Goal: Transaction & Acquisition: Purchase product/service

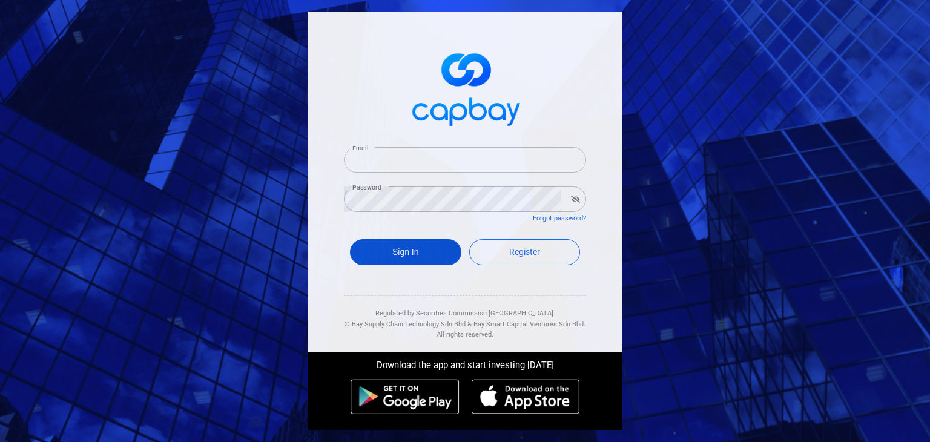
type input "[EMAIL_ADDRESS][DOMAIN_NAME]"
click at [385, 254] on button "Sign In" at bounding box center [405, 252] width 111 height 26
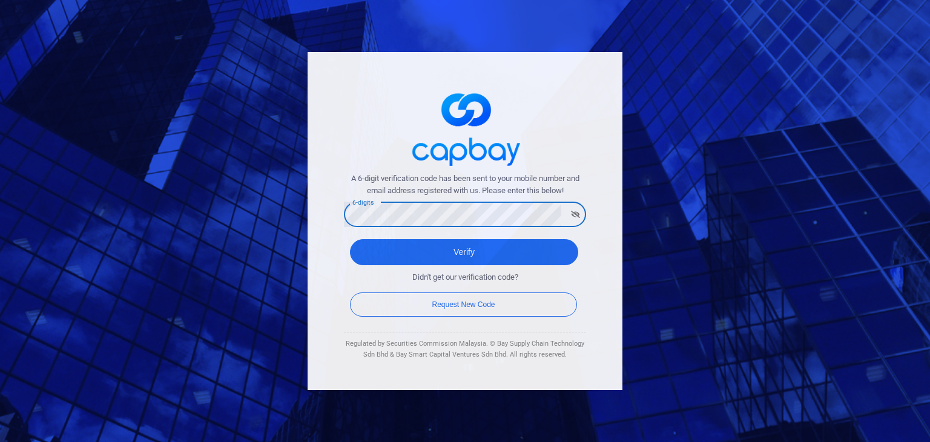
click at [377, 208] on div "6-digits 6-digits" at bounding box center [465, 213] width 242 height 27
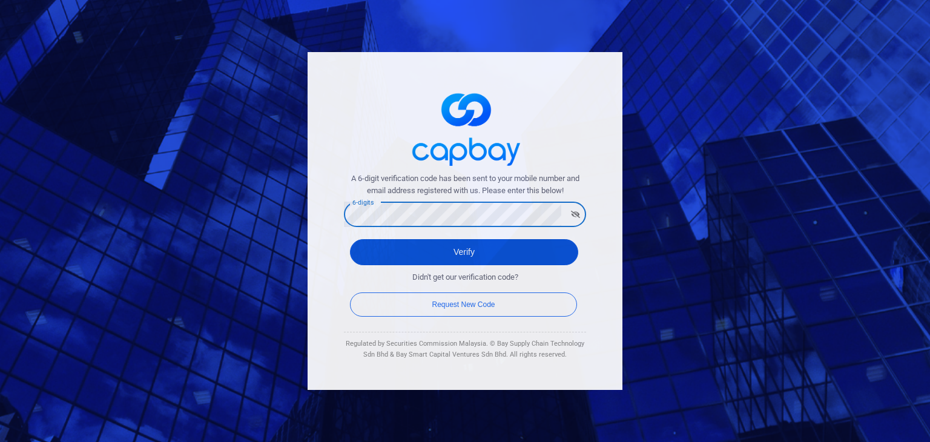
click at [372, 251] on button "Verify" at bounding box center [464, 252] width 228 height 26
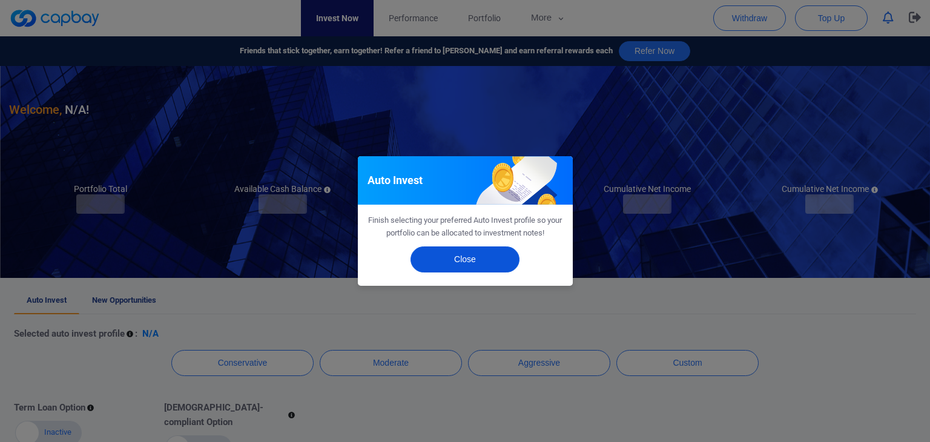
click at [503, 263] on button "Close" at bounding box center [464, 259] width 109 height 26
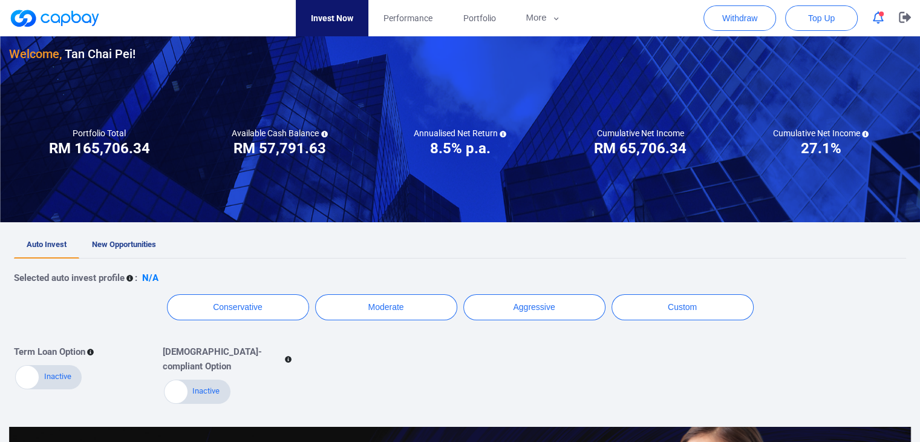
scroll to position [121, 0]
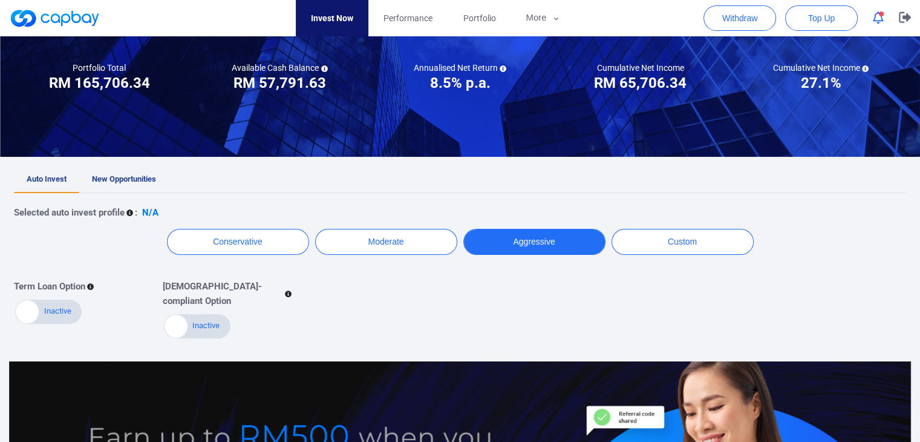
click at [545, 246] on button "Aggressive" at bounding box center [535, 242] width 142 height 26
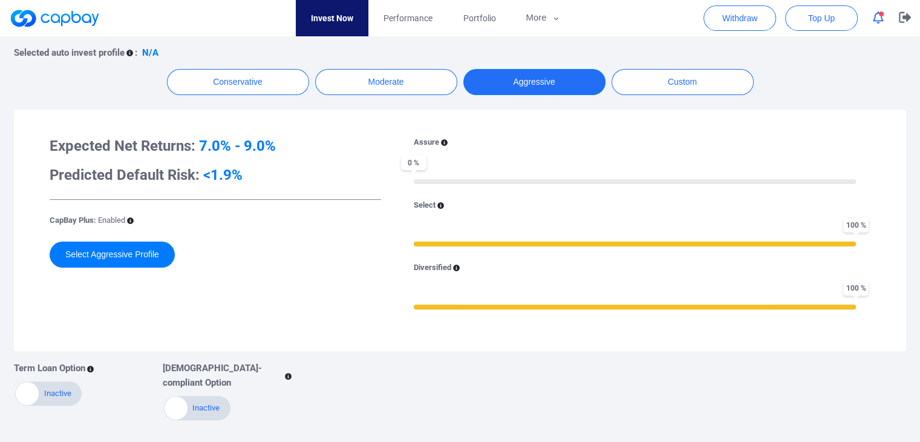
scroll to position [303, 0]
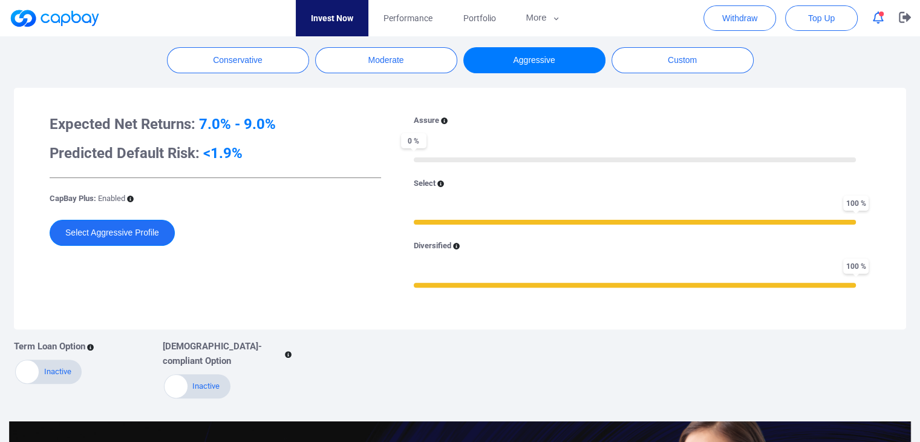
click at [143, 240] on button "Select Aggressive Profile" at bounding box center [112, 233] width 125 height 26
click at [142, 229] on button "Select Aggressive Profile" at bounding box center [112, 233] width 125 height 26
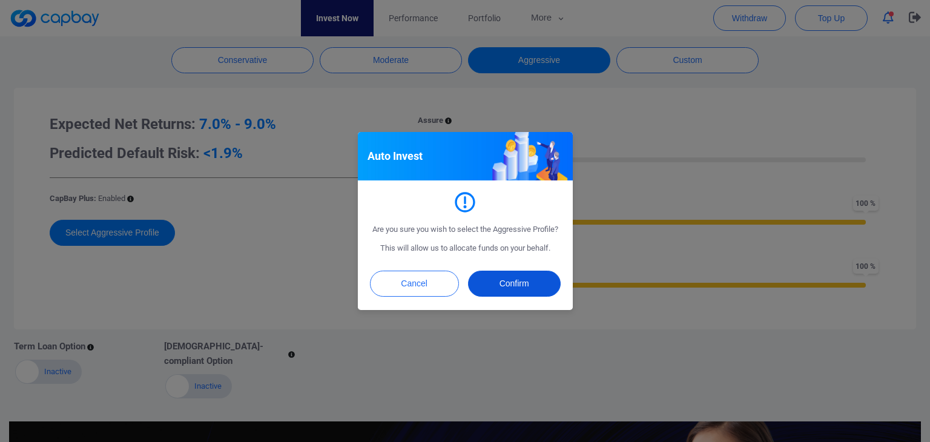
click at [511, 291] on button "Confirm" at bounding box center [514, 284] width 93 height 26
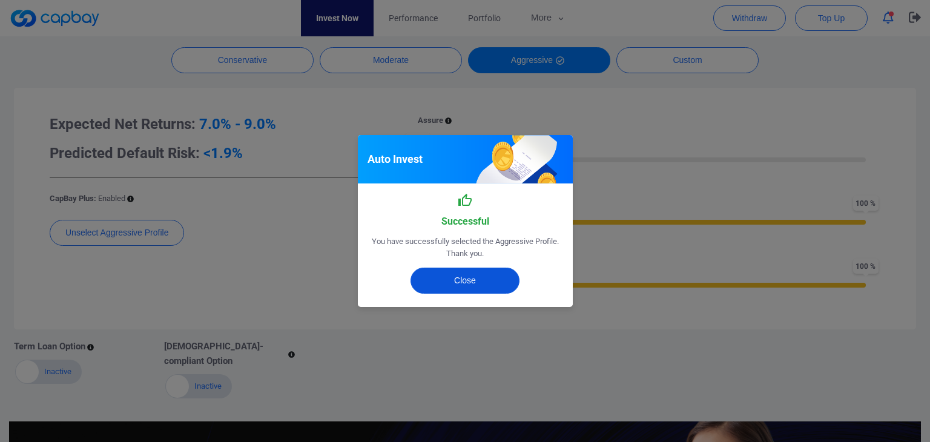
click at [477, 282] on button "Close" at bounding box center [464, 280] width 109 height 26
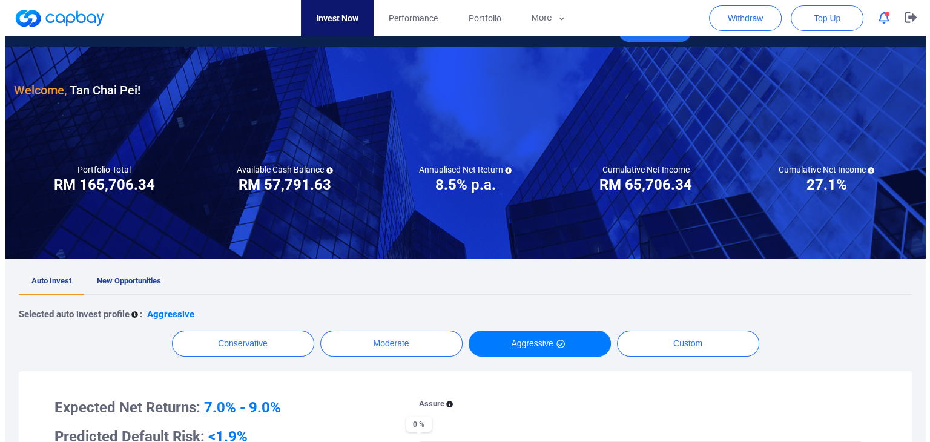
scroll to position [0, 0]
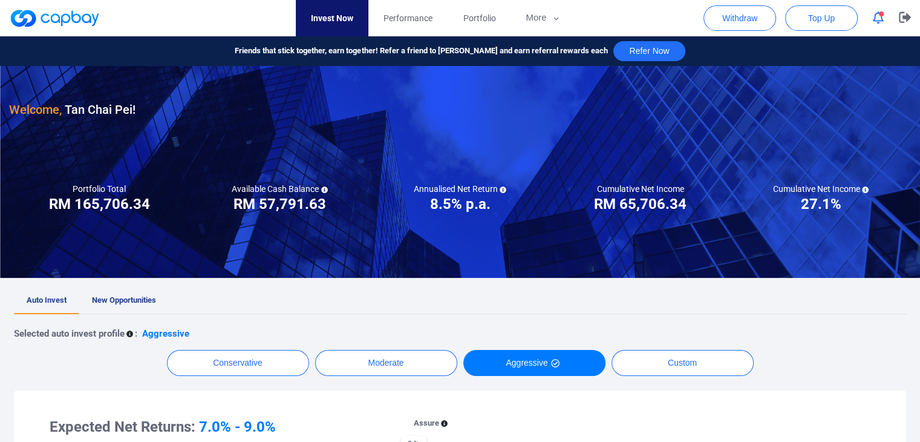
click at [881, 16] on div "button" at bounding box center [878, 17] width 11 height 13
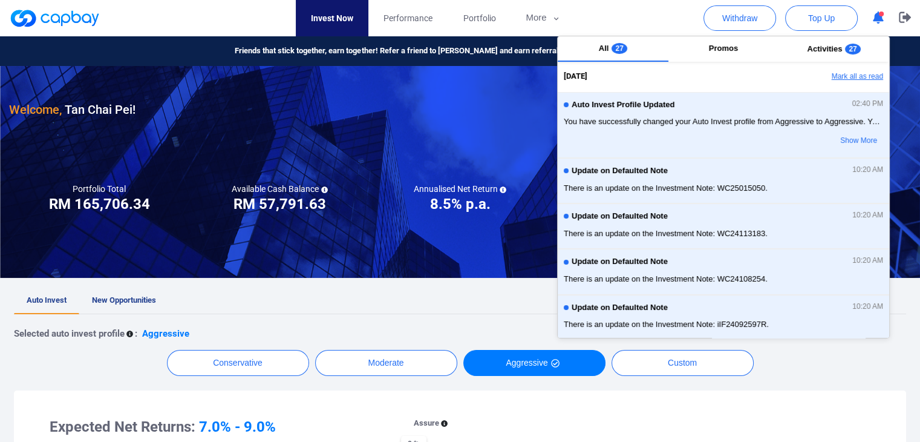
click at [863, 74] on button "Mark all as read" at bounding box center [824, 77] width 130 height 21
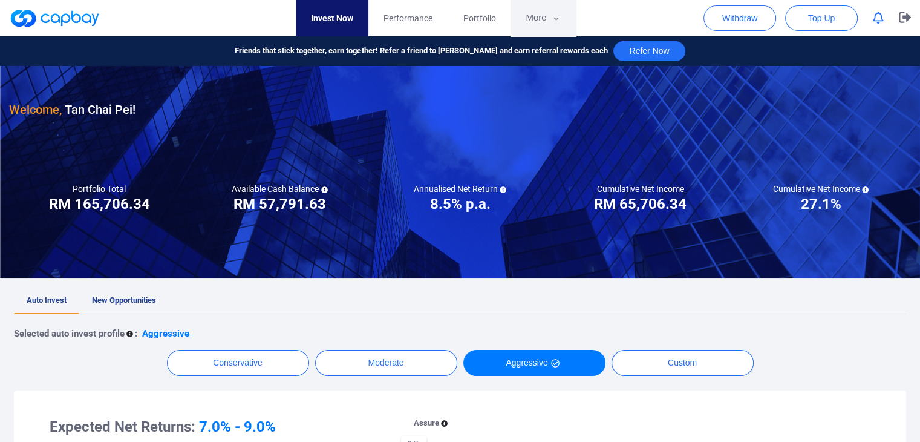
click at [528, 13] on button "More" at bounding box center [543, 18] width 65 height 36
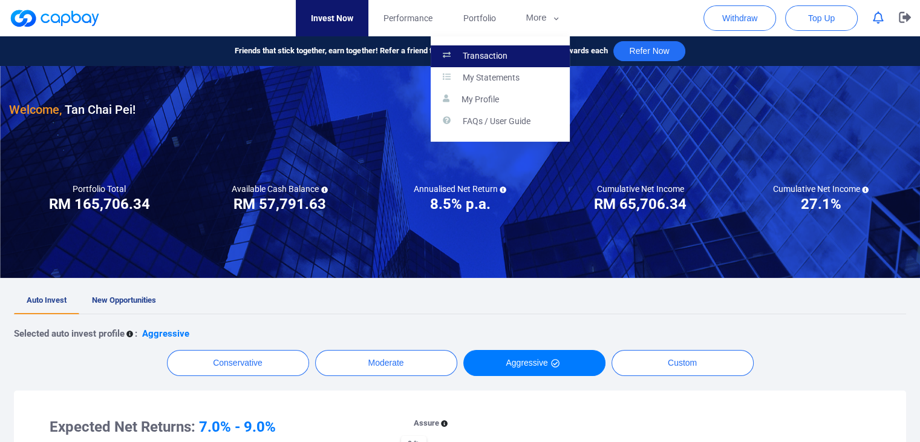
click at [499, 56] on p "Transaction" at bounding box center [485, 56] width 45 height 11
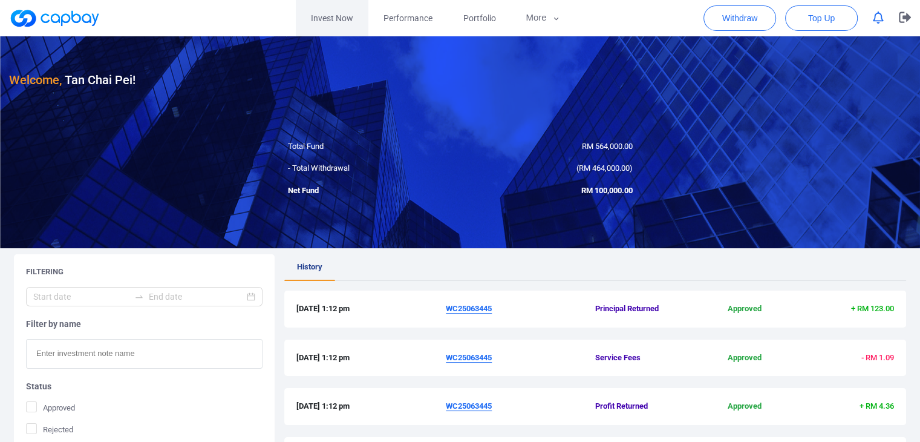
click at [316, 19] on link "Invest Now" at bounding box center [332, 18] width 73 height 36
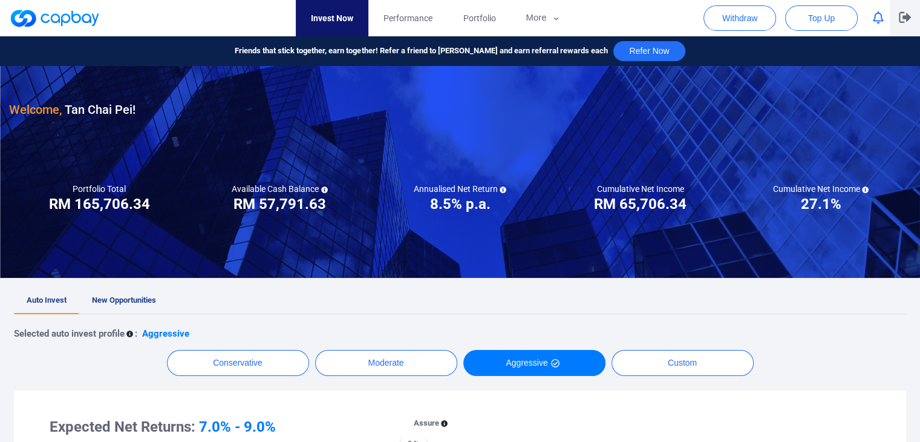
click at [908, 21] on icon "button" at bounding box center [905, 16] width 12 height 11
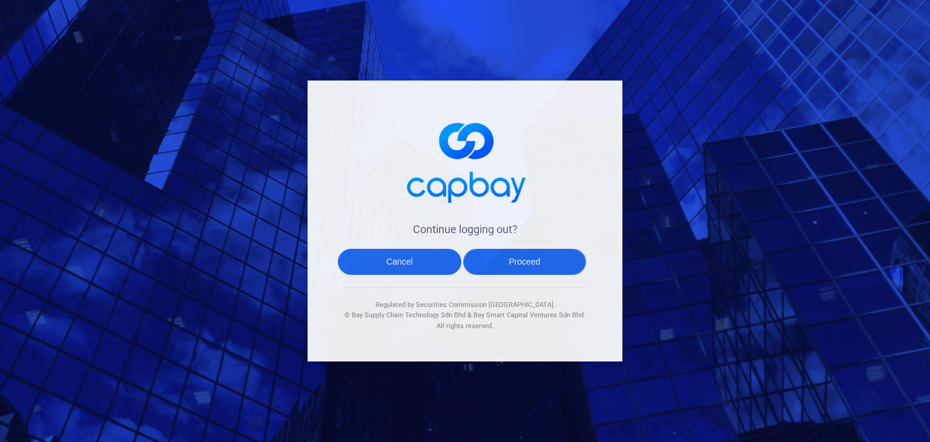
click at [507, 257] on button "Proceed" at bounding box center [524, 262] width 123 height 26
